Goal: Navigation & Orientation: Find specific page/section

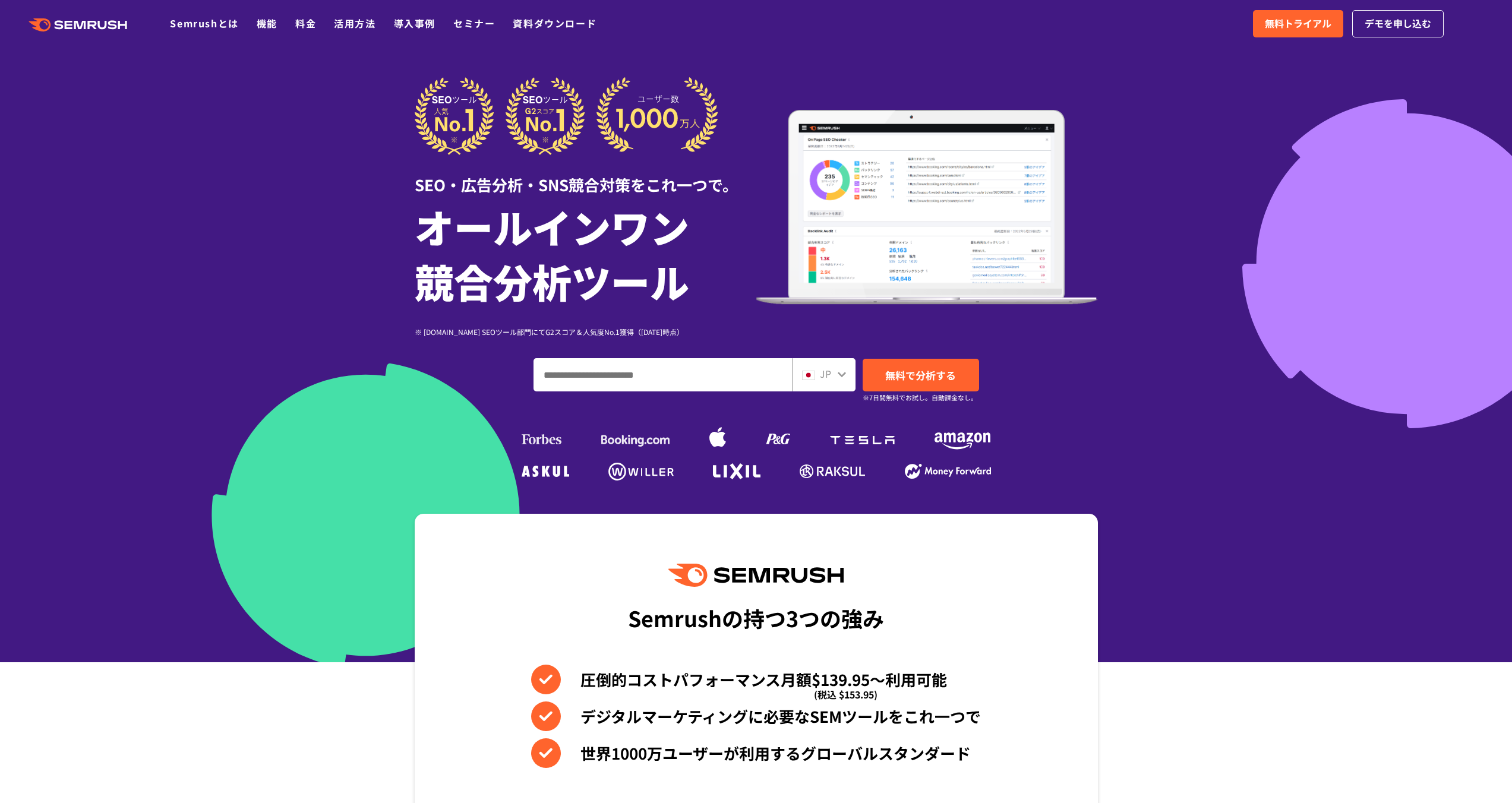
drag, startPoint x: 0, startPoint y: 0, endPoint x: 1114, endPoint y: 56, distance: 1115.4
click at [1114, 56] on div at bounding box center [756, 331] width 1512 height 662
click at [1379, 91] on div at bounding box center [756, 331] width 1512 height 662
click at [840, 376] on icon at bounding box center [842, 375] width 8 height 6
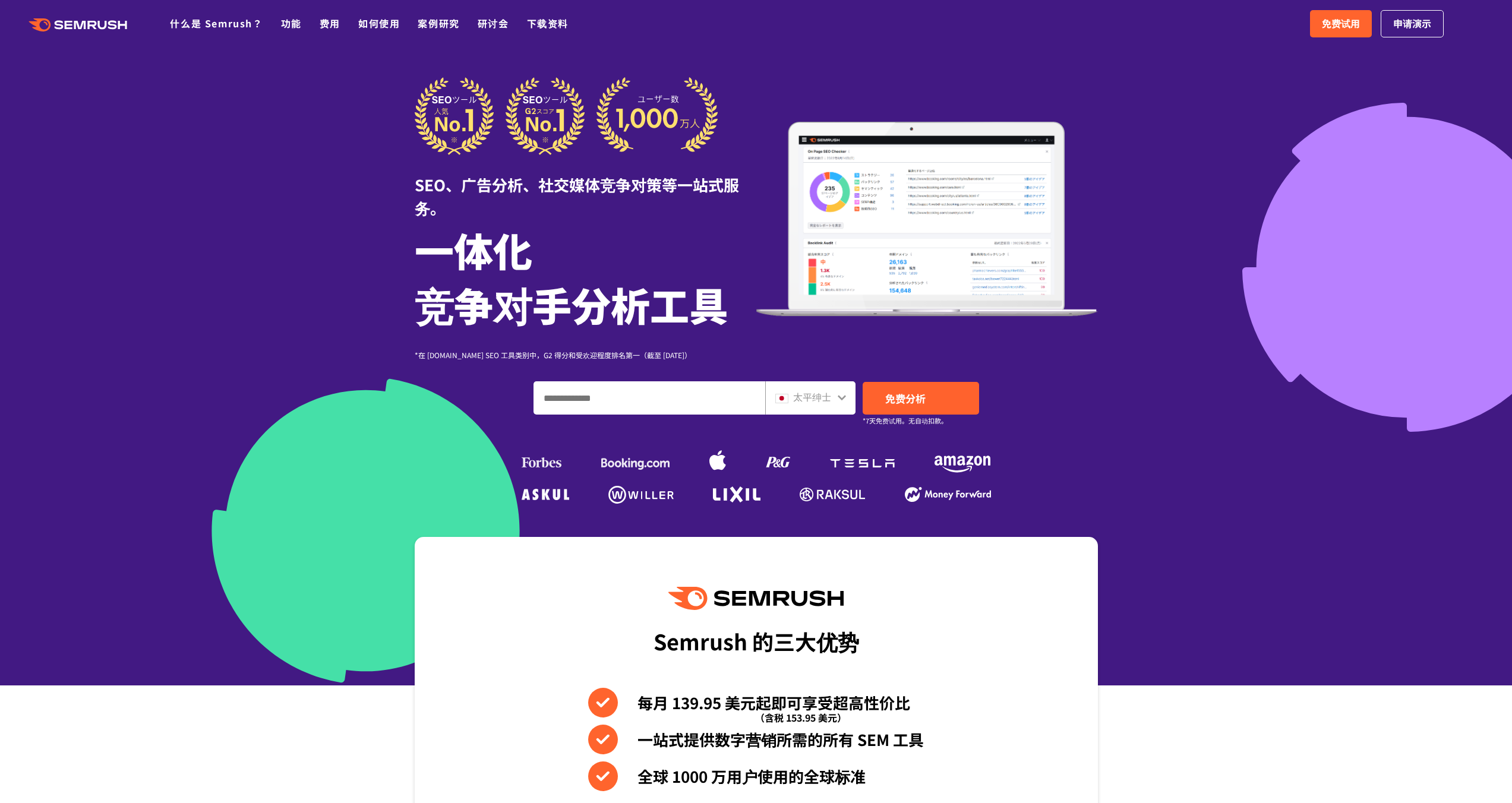
click at [841, 375] on div "SEO、广告分析、社交媒体竞争对策等一站式服务。 一体化 竞争对手分析工具 *在 [DOMAIN_NAME] SEO 工具类别中，G2 得分和受欢迎程度排名第…" at bounding box center [756, 292] width 683 height 430
click at [843, 397] on icon at bounding box center [842, 398] width 8 height 6
click at [288, 19] on font "功能" at bounding box center [291, 23] width 21 height 14
